Goal: Transaction & Acquisition: Purchase product/service

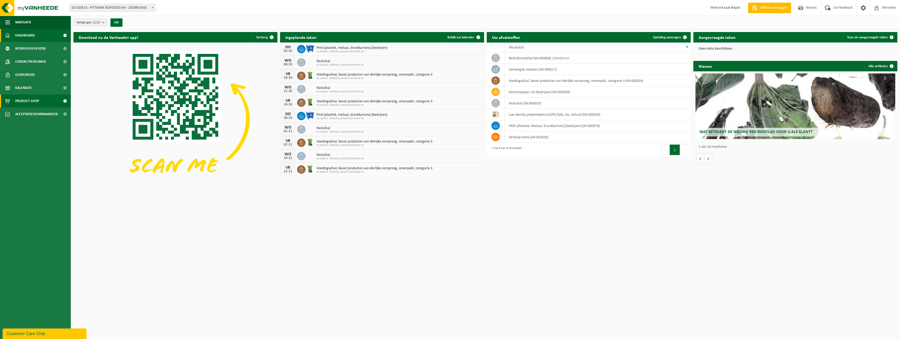
click at [25, 102] on span "Product Shop" at bounding box center [27, 100] width 24 height 13
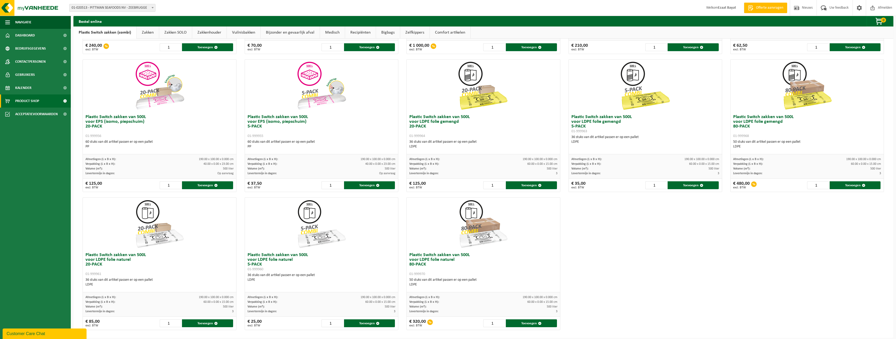
scroll to position [153, 0]
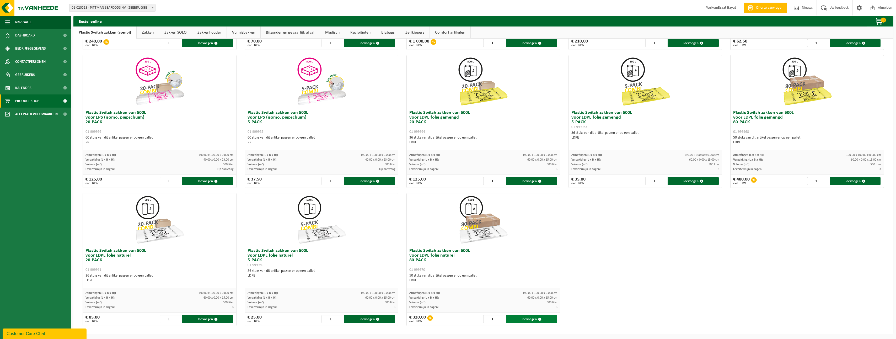
click at [542, 319] on button "Toevoegen" at bounding box center [531, 319] width 51 height 8
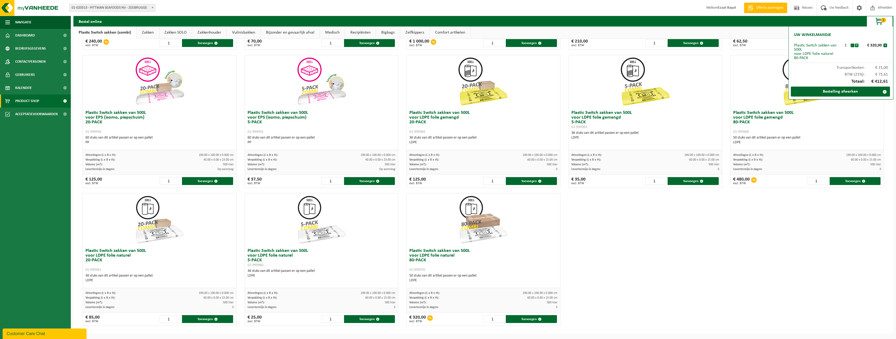
click at [858, 44] on button "+" at bounding box center [857, 46] width 4 height 4
click at [852, 47] on button "-" at bounding box center [853, 46] width 4 height 4
click at [857, 44] on button "+" at bounding box center [857, 46] width 4 height 4
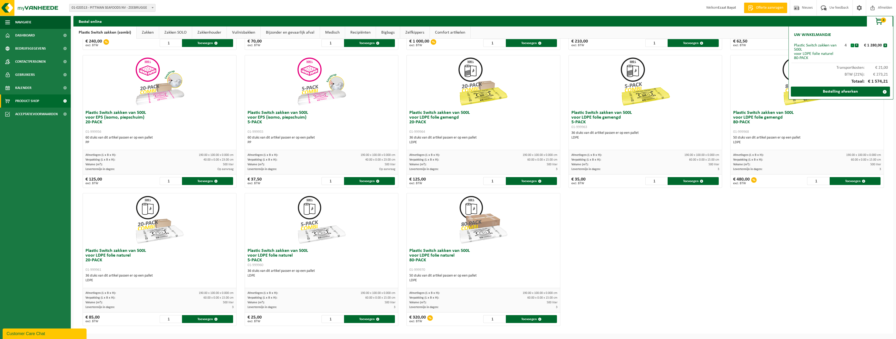
click at [851, 46] on button "-" at bounding box center [853, 46] width 4 height 4
